Goal: Information Seeking & Learning: Compare options

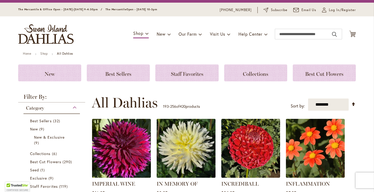
scroll to position [12, 0]
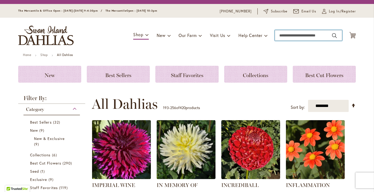
click at [296, 37] on input "Search" at bounding box center [308, 35] width 67 height 11
type input "**********"
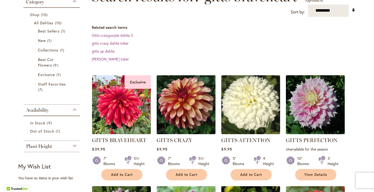
scroll to position [99, 0]
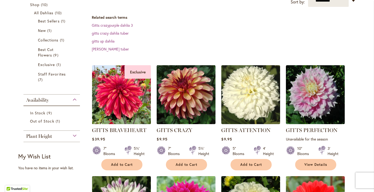
click at [119, 101] on img at bounding box center [122, 95] width 62 height 62
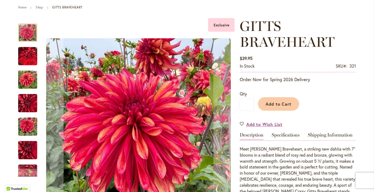
scroll to position [60, 0]
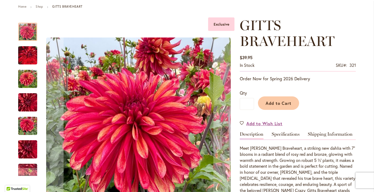
click at [34, 101] on img "GITTS BRAVEHEART" at bounding box center [27, 102] width 19 height 25
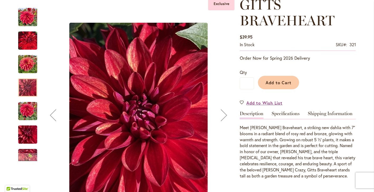
scroll to position [81, 0]
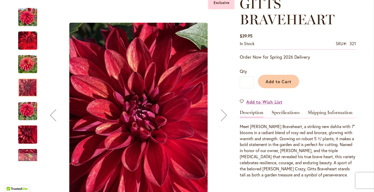
click at [31, 112] on img "GITTS BRAVEHEART" at bounding box center [27, 110] width 19 height 25
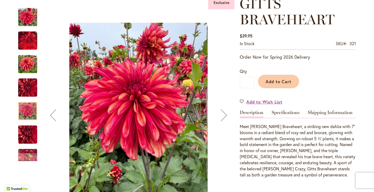
click at [30, 136] on img "GITTS BRAVEHEART" at bounding box center [28, 134] width 38 height 28
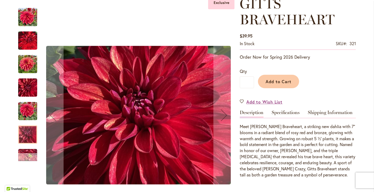
click at [31, 158] on div "Next" at bounding box center [28, 157] width 8 height 8
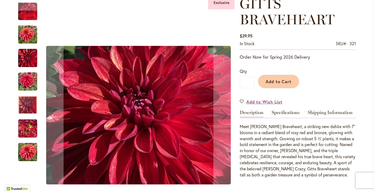
click at [31, 155] on img "GITTS BRAVEHEART" at bounding box center [27, 151] width 19 height 19
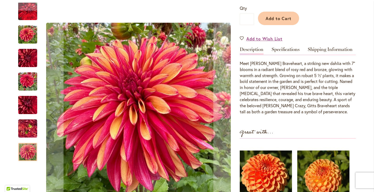
scroll to position [145, 0]
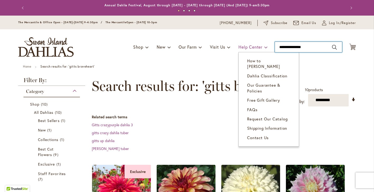
drag, startPoint x: 311, startPoint y: 46, endPoint x: 264, endPoint y: 46, distance: 47.2
click at [264, 46] on div "Toggle Nav Shop Dahlia Tubers Collections Fresh Cut Dahlias Gardening Supplies …" at bounding box center [187, 46] width 348 height 35
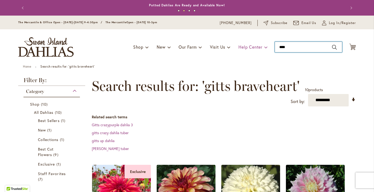
type input "*****"
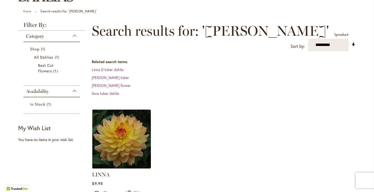
scroll to position [58, 0]
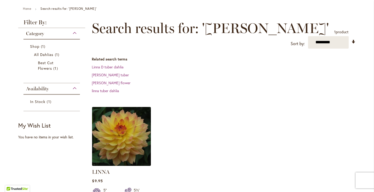
click at [125, 132] on img at bounding box center [122, 136] width 62 height 62
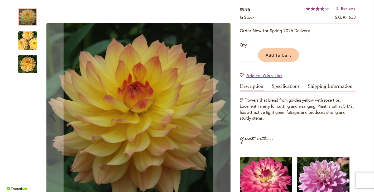
scroll to position [93, 0]
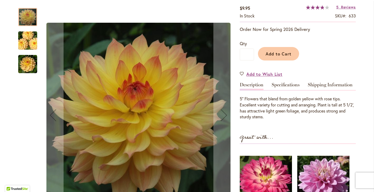
click at [29, 45] on img "LINNA" at bounding box center [28, 40] width 38 height 25
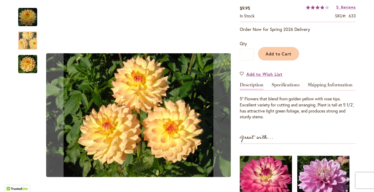
click at [31, 19] on img "LINNA" at bounding box center [27, 17] width 19 height 19
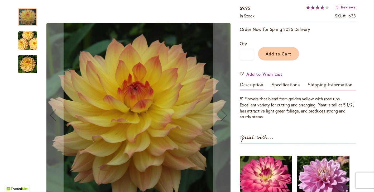
click at [31, 67] on img "LINNA" at bounding box center [27, 64] width 19 height 19
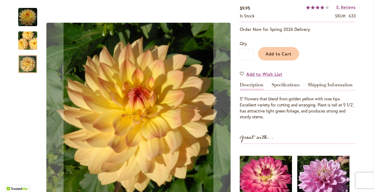
scroll to position [0, 0]
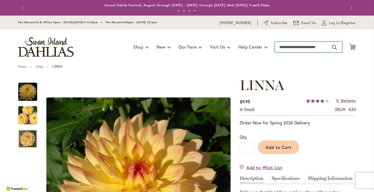
click at [285, 46] on input "Search" at bounding box center [308, 47] width 67 height 11
type input "**********"
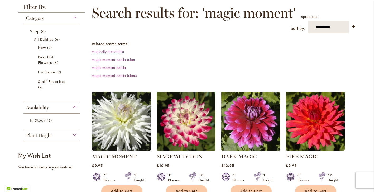
scroll to position [113, 0]
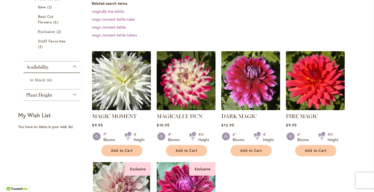
click at [127, 79] on img at bounding box center [122, 81] width 62 height 62
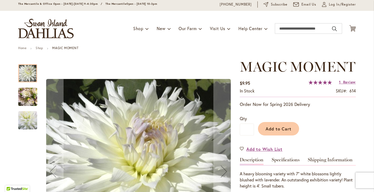
scroll to position [0, 0]
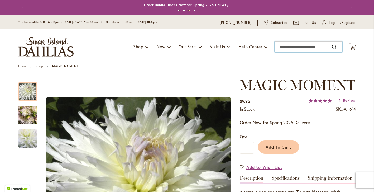
click at [297, 47] on input "Search" at bounding box center [308, 46] width 67 height 11
type input "********"
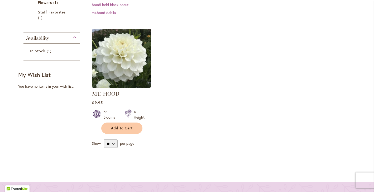
scroll to position [124, 0]
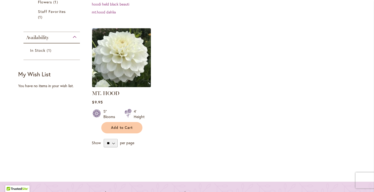
click at [121, 68] on img at bounding box center [122, 58] width 62 height 62
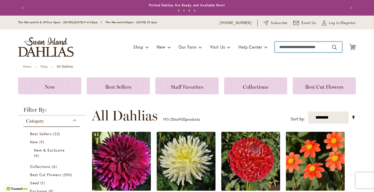
click at [281, 45] on input "Search" at bounding box center [308, 47] width 67 height 11
type input "**********"
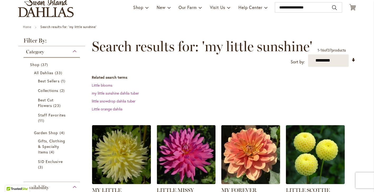
scroll to position [98, 0]
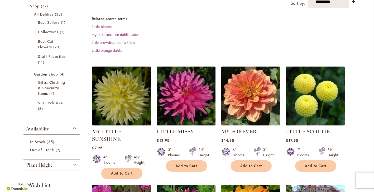
click at [121, 102] on img at bounding box center [122, 96] width 62 height 62
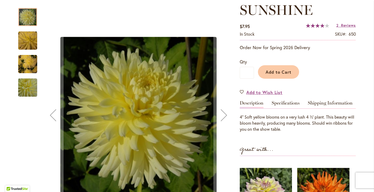
scroll to position [92, 0]
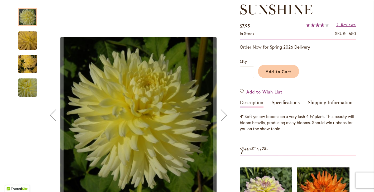
click at [28, 64] on img "MY LITTLE SUNSHINE" at bounding box center [27, 64] width 19 height 19
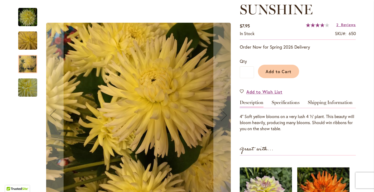
click at [31, 45] on img "MY LITTLE SUNSHINE" at bounding box center [27, 40] width 19 height 19
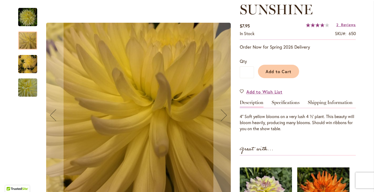
click at [33, 23] on img "MY LITTLE SUNSHINE" at bounding box center [27, 17] width 19 height 19
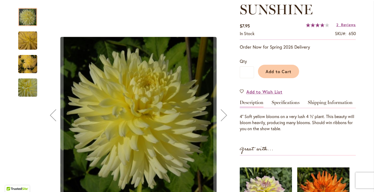
click at [29, 92] on img "MY LITTLE SUNSHINE" at bounding box center [28, 87] width 38 height 33
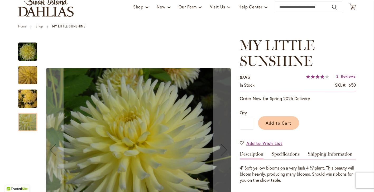
scroll to position [0, 0]
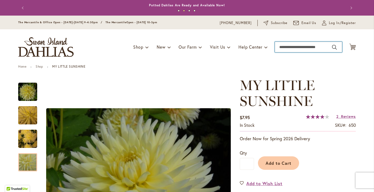
click at [300, 47] on input "Search" at bounding box center [308, 47] width 67 height 11
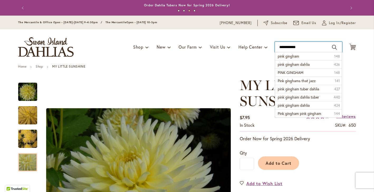
click at [300, 47] on input "**********" at bounding box center [308, 47] width 67 height 11
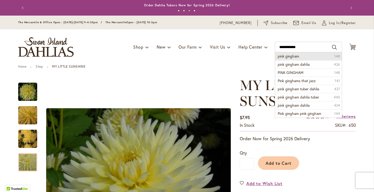
click at [293, 58] on span "pink gingham" at bounding box center [288, 56] width 21 height 5
type input "**********"
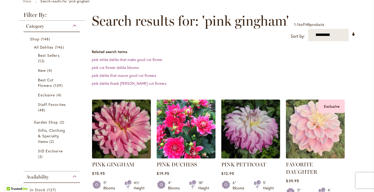
scroll to position [70, 0]
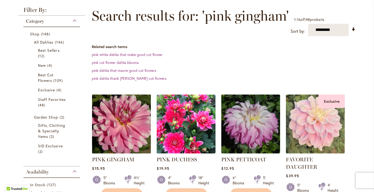
click at [133, 128] on img at bounding box center [122, 124] width 62 height 62
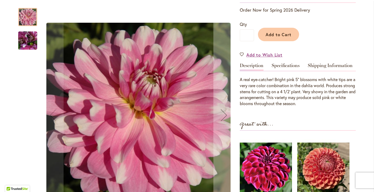
scroll to position [114, 0]
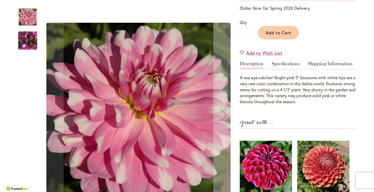
click at [26, 39] on img "PINK GINGHAM" at bounding box center [28, 40] width 38 height 28
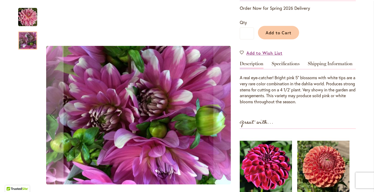
click at [27, 20] on img "PINK GINGHAM" at bounding box center [27, 17] width 19 height 19
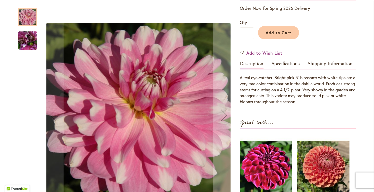
scroll to position [0, 0]
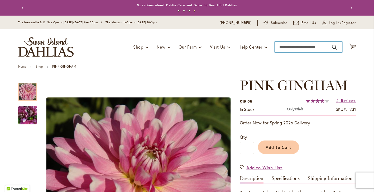
click at [289, 50] on input "Search" at bounding box center [308, 47] width 67 height 11
type input "**********"
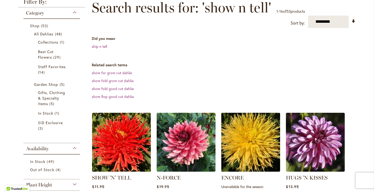
scroll to position [140, 0]
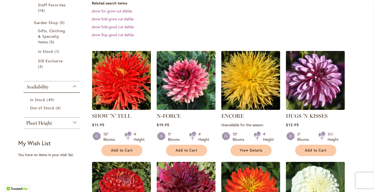
click at [122, 86] on img at bounding box center [122, 80] width 62 height 62
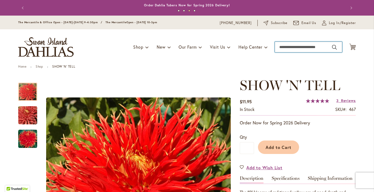
click at [301, 42] on input "Search" at bounding box center [308, 47] width 67 height 11
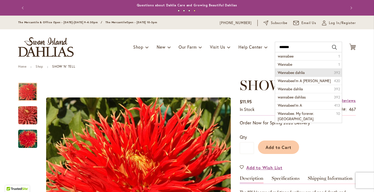
click at [301, 74] on span "Wannabee dahlia" at bounding box center [291, 72] width 27 height 5
type input "**********"
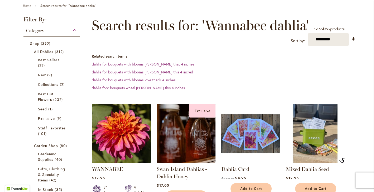
scroll to position [62, 0]
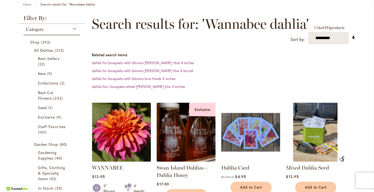
click at [134, 127] on img at bounding box center [122, 132] width 62 height 62
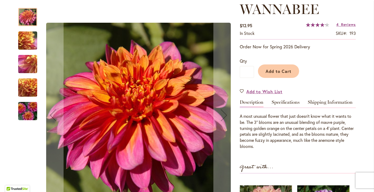
scroll to position [77, 0]
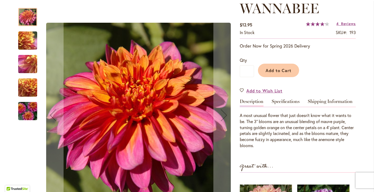
click at [32, 38] on img "WANNABEE" at bounding box center [28, 40] width 38 height 28
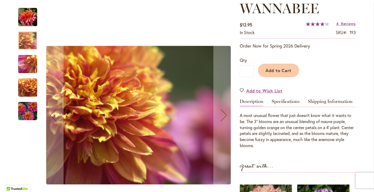
click at [30, 68] on img "WANNABEE" at bounding box center [28, 64] width 38 height 28
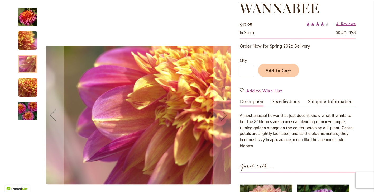
click at [31, 89] on img "WANNABEE" at bounding box center [28, 87] width 38 height 28
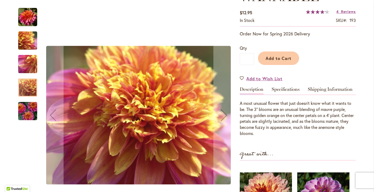
scroll to position [94, 0]
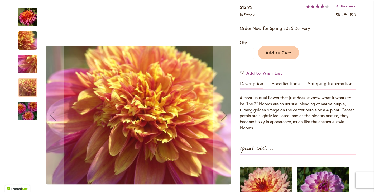
click at [31, 108] on img "WANNABEE" at bounding box center [28, 110] width 38 height 25
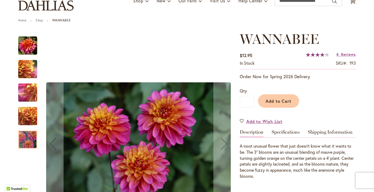
scroll to position [0, 0]
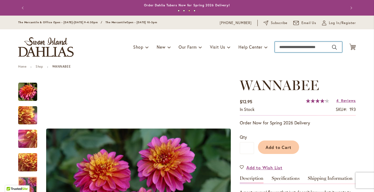
click at [298, 47] on input "Search" at bounding box center [308, 47] width 67 height 11
type input "**********"
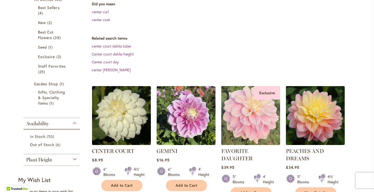
scroll to position [113, 0]
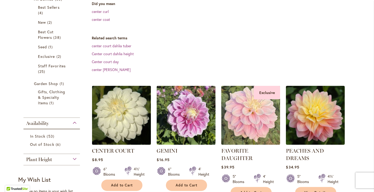
click at [131, 116] on img at bounding box center [122, 115] width 62 height 62
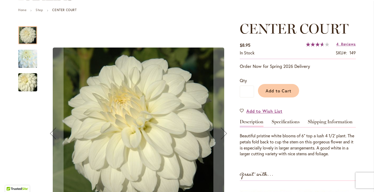
scroll to position [62, 0]
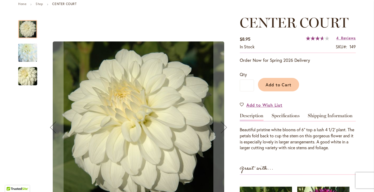
click at [35, 56] on img "CENTER COURT" at bounding box center [28, 53] width 38 height 36
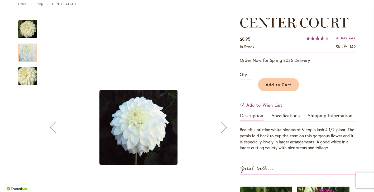
click at [29, 27] on img "CENTER COURT" at bounding box center [27, 29] width 19 height 19
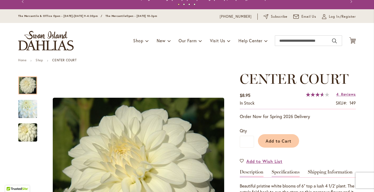
scroll to position [0, 0]
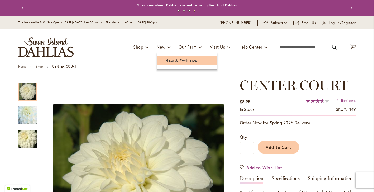
click at [169, 60] on span "New & Exclusive" at bounding box center [181, 60] width 32 height 5
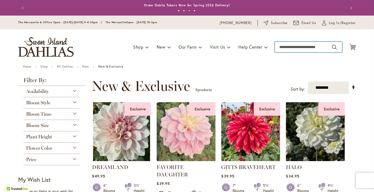
click at [285, 49] on input "Search" at bounding box center [308, 47] width 67 height 11
type input "******"
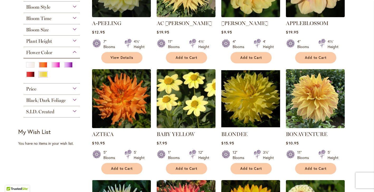
scroll to position [168, 0]
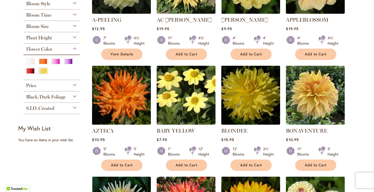
click at [254, 91] on img at bounding box center [251, 95] width 62 height 62
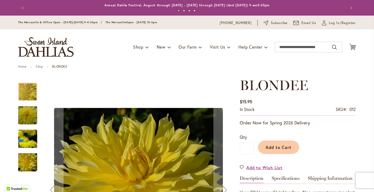
click at [30, 116] on img "Blondee" at bounding box center [28, 115] width 38 height 25
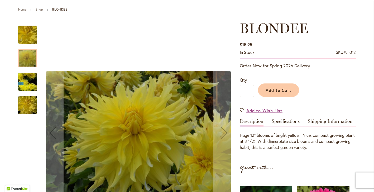
scroll to position [60, 0]
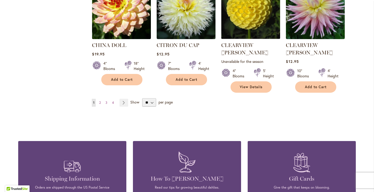
scroll to position [476, 0]
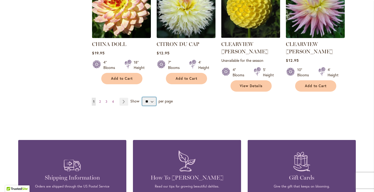
click at [151, 97] on select "** ** ** **" at bounding box center [149, 101] width 14 height 8
select select "**"
click at [142, 97] on select "** ** ** **" at bounding box center [149, 101] width 14 height 8
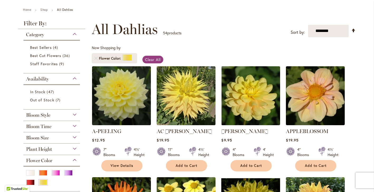
scroll to position [58, 0]
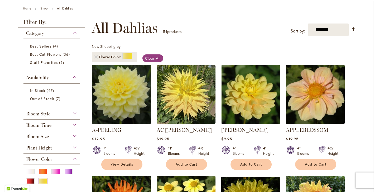
click at [126, 101] on img at bounding box center [122, 94] width 62 height 62
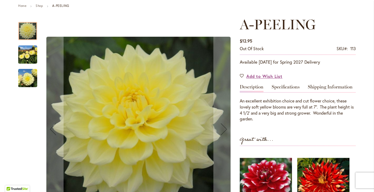
scroll to position [63, 0]
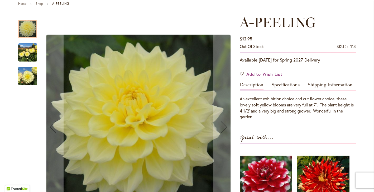
click at [27, 54] on img "A-Peeling" at bounding box center [27, 52] width 19 height 25
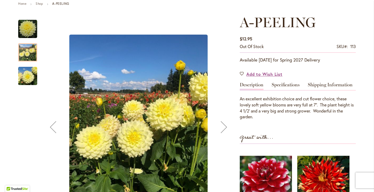
click at [30, 74] on img "A-Peeling" at bounding box center [27, 75] width 19 height 25
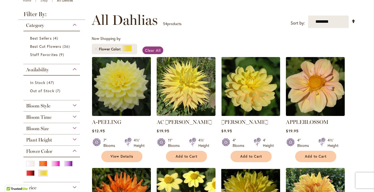
scroll to position [66, 0]
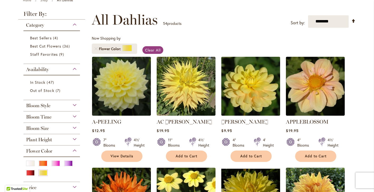
click at [248, 93] on img at bounding box center [251, 86] width 62 height 62
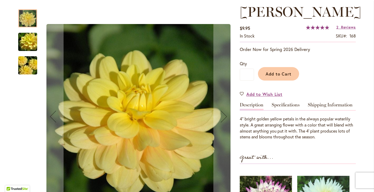
scroll to position [74, 0]
click at [26, 62] on img "AHOY MATEY" at bounding box center [28, 64] width 38 height 25
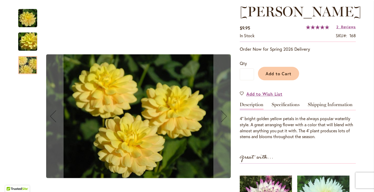
click at [30, 45] on img "AHOY MATEY" at bounding box center [28, 41] width 38 height 25
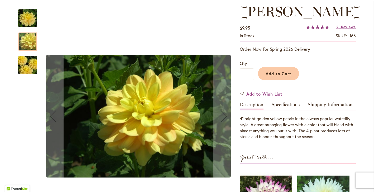
click at [28, 23] on img "AHOY MATEY" at bounding box center [27, 18] width 19 height 19
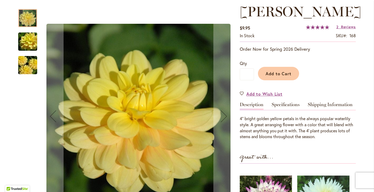
scroll to position [74, 0]
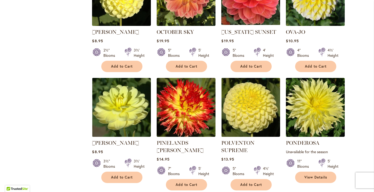
scroll to position [1294, 0]
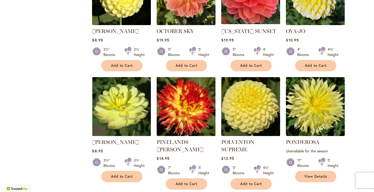
click at [254, 89] on img at bounding box center [251, 106] width 62 height 62
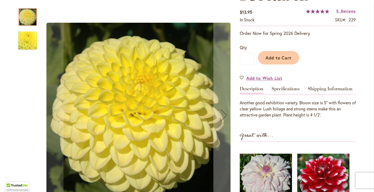
scroll to position [106, 0]
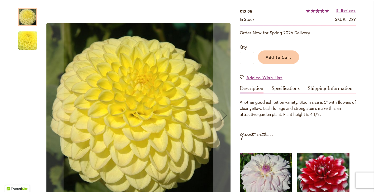
click at [28, 17] on div at bounding box center [27, 17] width 19 height 18
click at [28, 41] on img "POLVENTON SUPREME" at bounding box center [27, 40] width 37 height 36
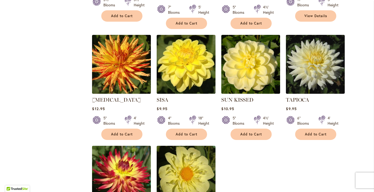
scroll to position [1450, 0]
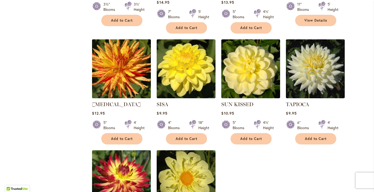
click at [126, 45] on img at bounding box center [122, 69] width 62 height 62
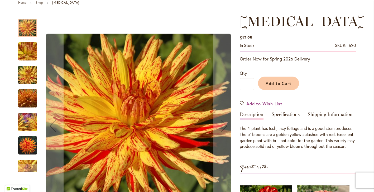
scroll to position [65, 0]
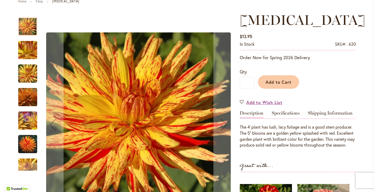
click at [27, 50] on img "POPPERS" at bounding box center [28, 50] width 38 height 28
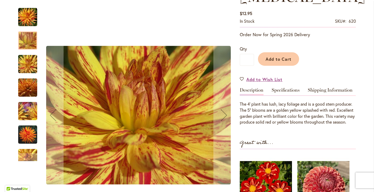
scroll to position [92, 0]
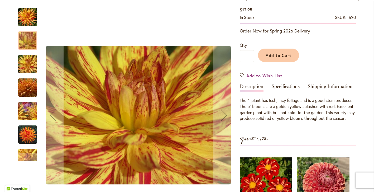
click at [33, 89] on img "POPPERS" at bounding box center [28, 87] width 38 height 25
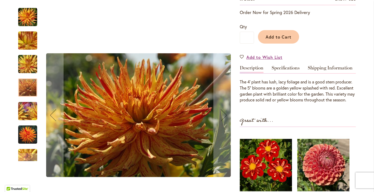
scroll to position [115, 0]
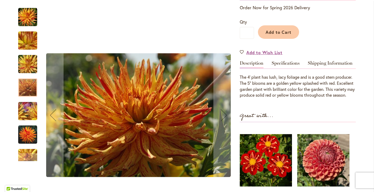
click at [29, 132] on img "POPPERS" at bounding box center [27, 134] width 19 height 19
